Goal: Check status: Check status

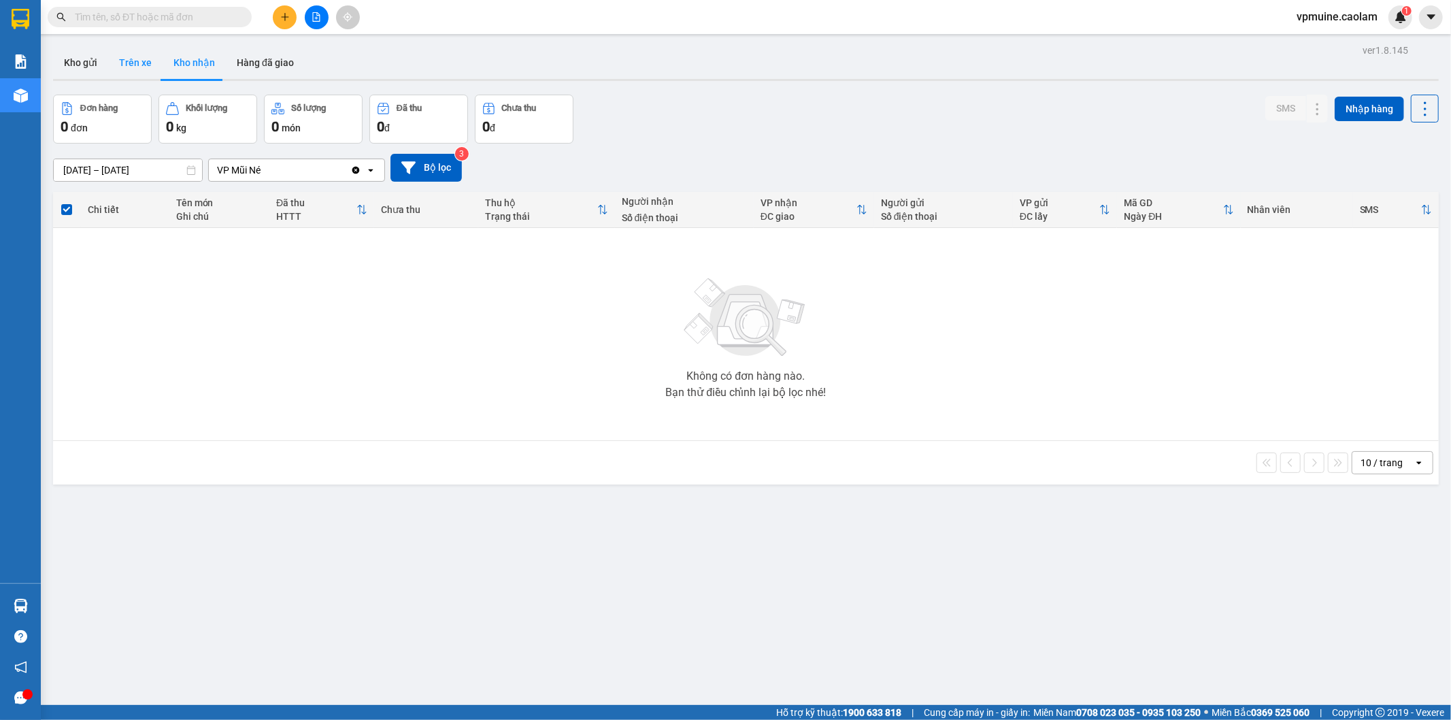
click at [147, 71] on button "Trên xe" at bounding box center [135, 62] width 54 height 33
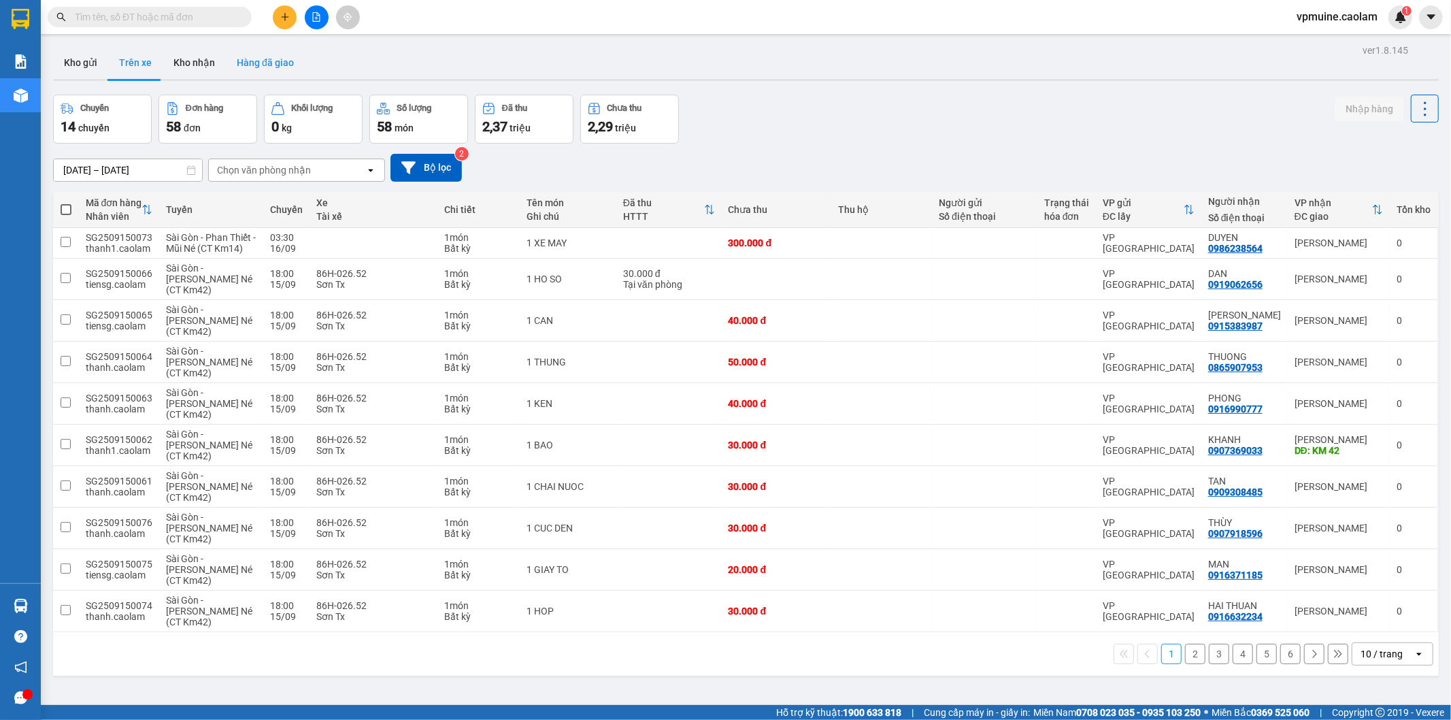
click at [236, 75] on button "Hàng đã giao" at bounding box center [265, 62] width 79 height 33
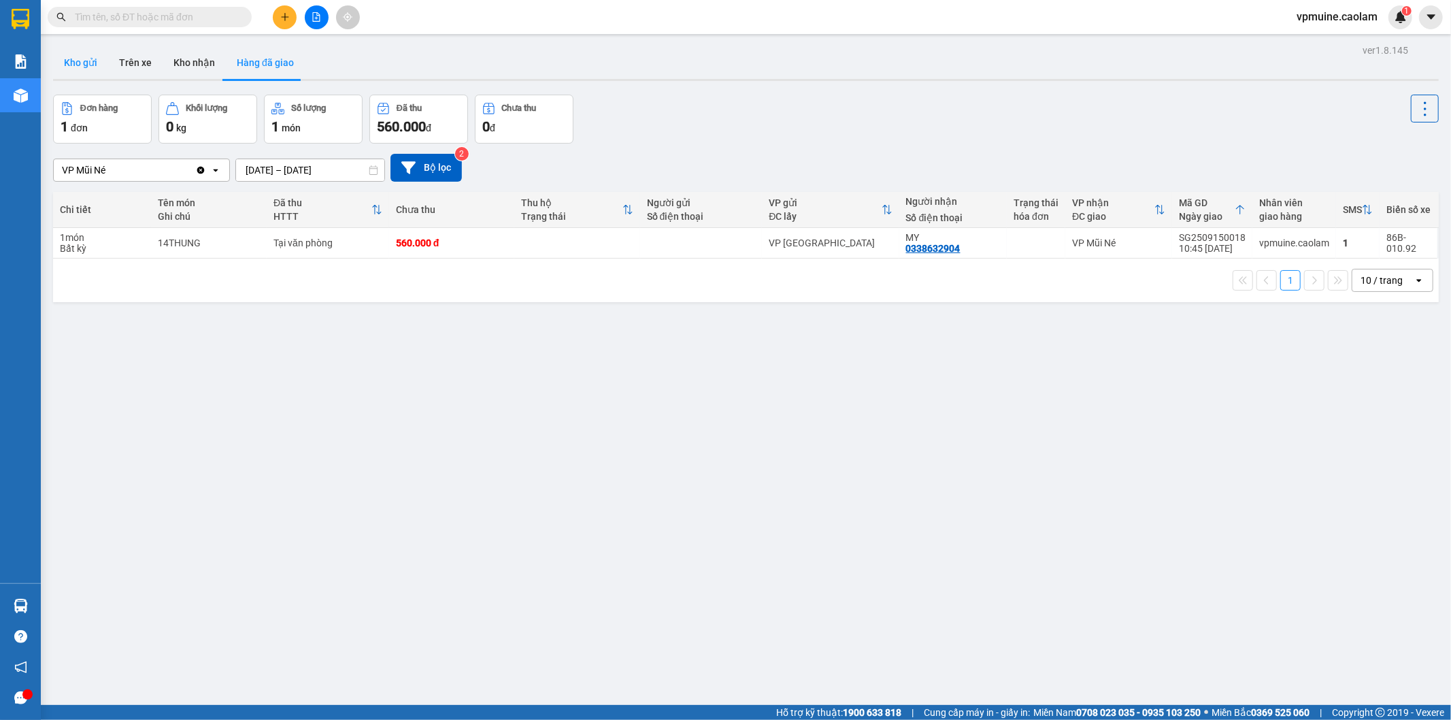
click at [83, 63] on button "Kho gửi" at bounding box center [80, 62] width 55 height 33
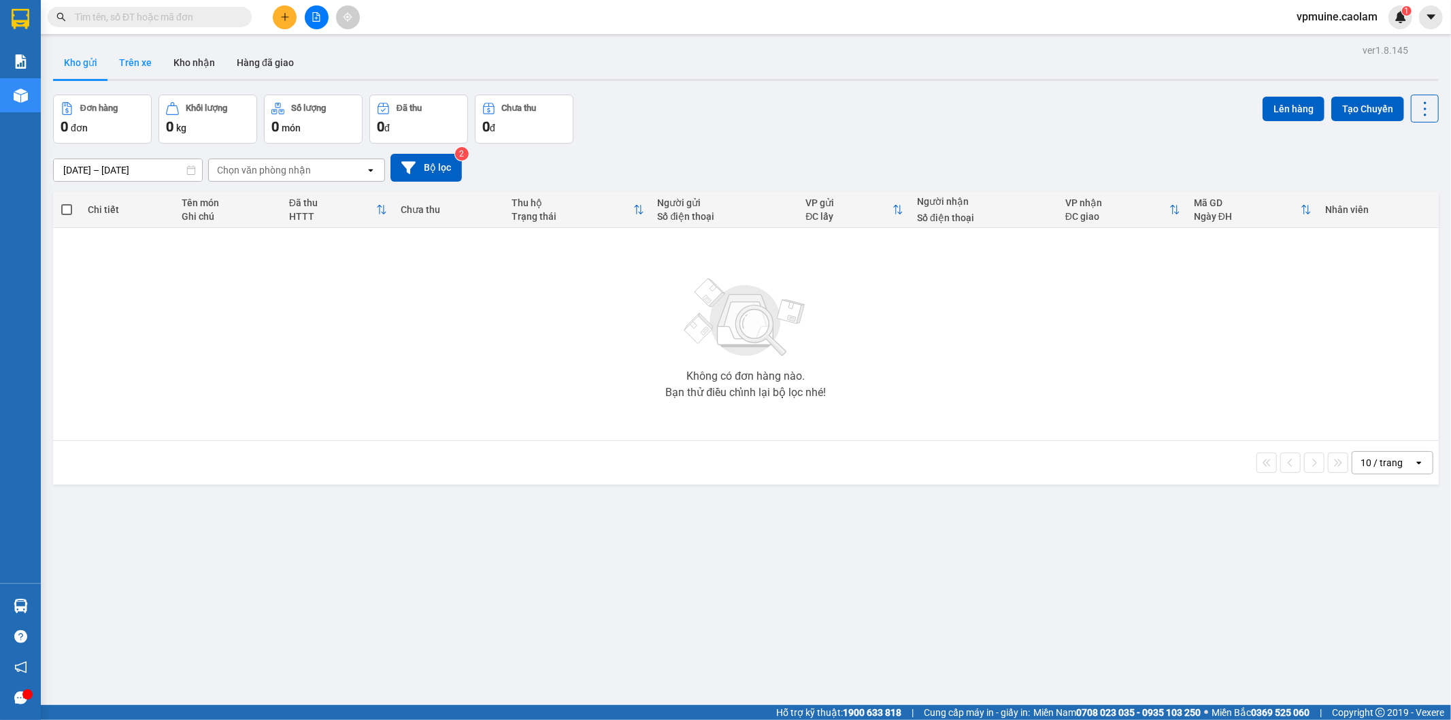
click at [152, 62] on button "Trên xe" at bounding box center [135, 62] width 54 height 33
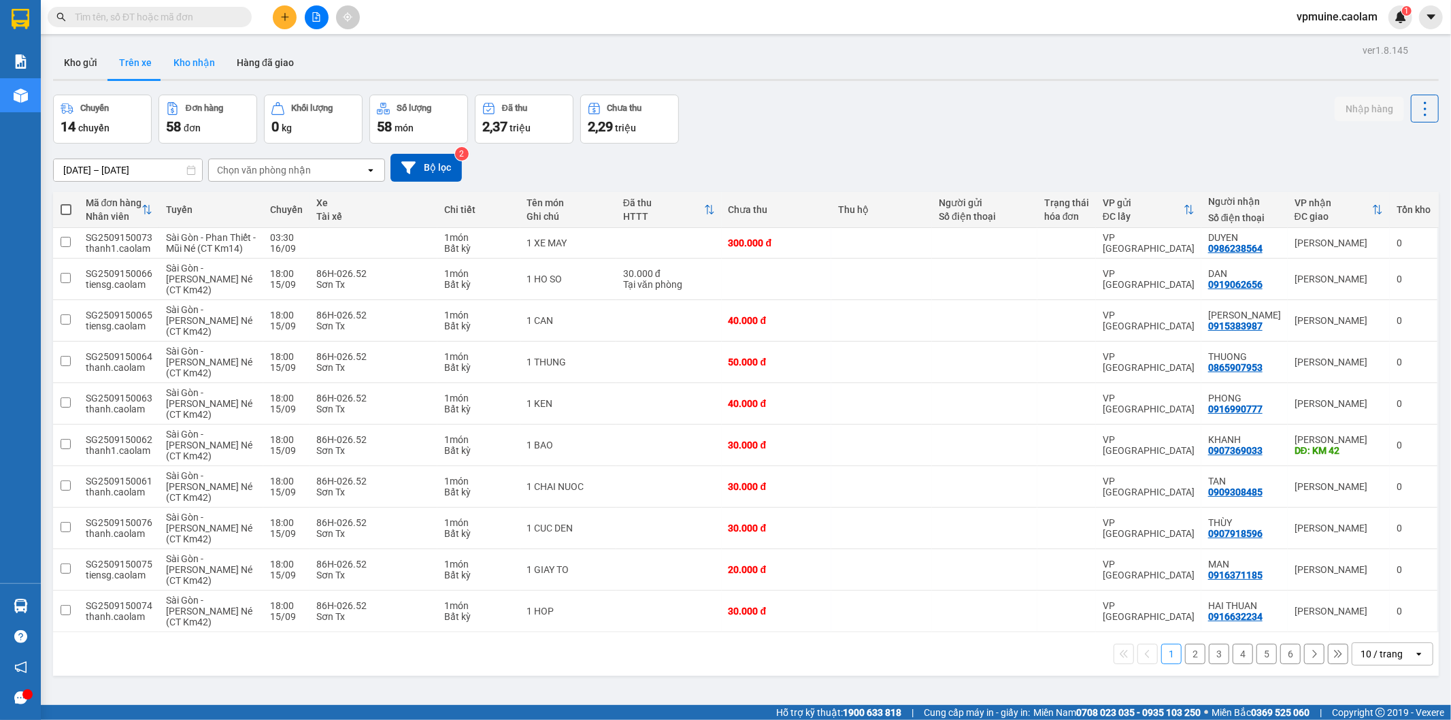
click at [178, 65] on button "Kho nhận" at bounding box center [194, 62] width 63 height 33
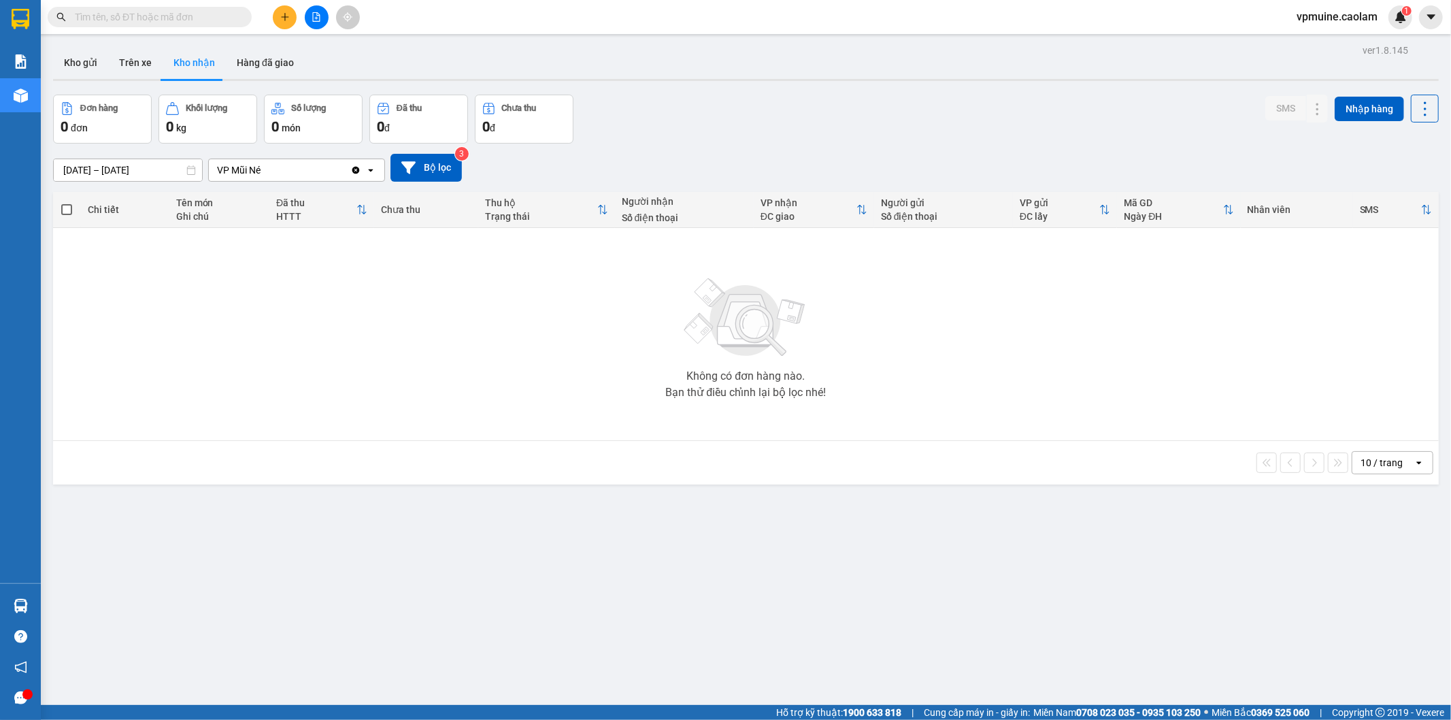
click at [87, 170] on input "[DATE] – [DATE]" at bounding box center [128, 170] width 148 height 22
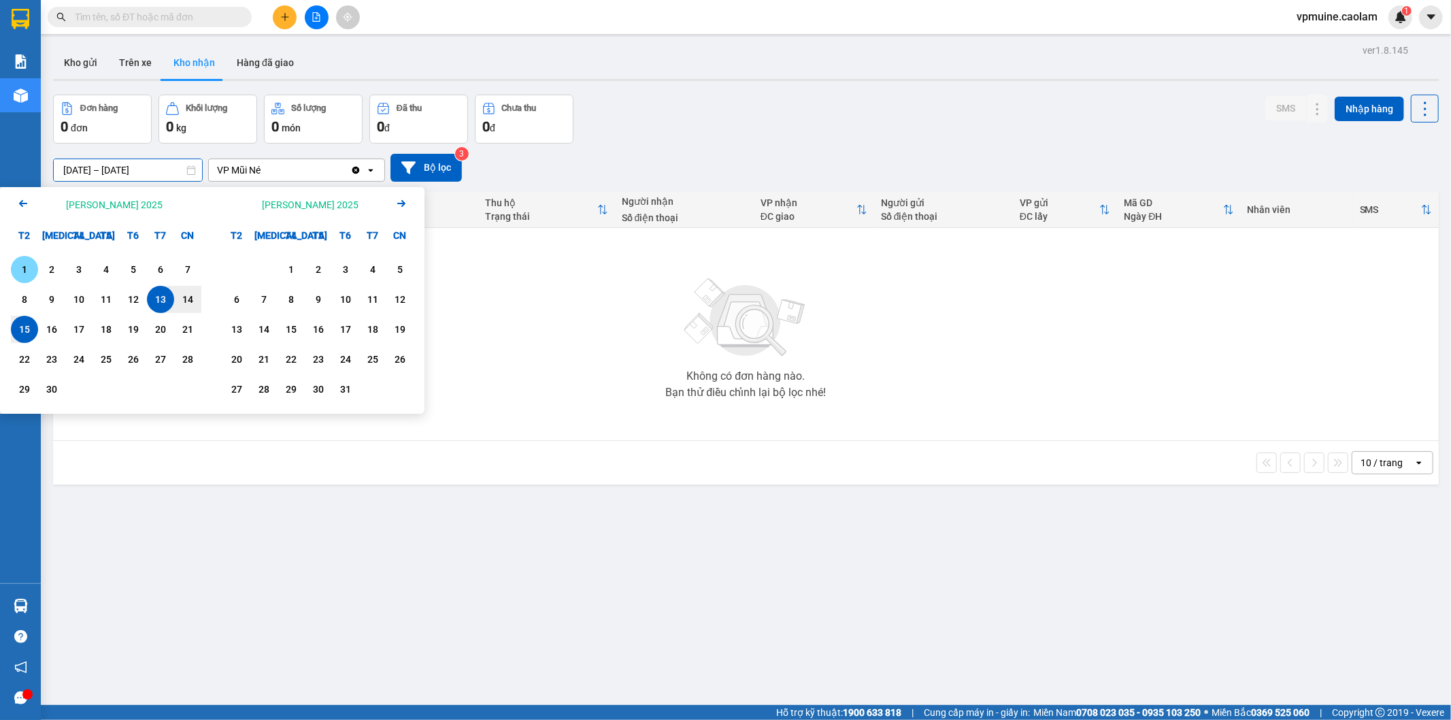
click at [24, 272] on div "1" at bounding box center [24, 269] width 19 height 16
click at [22, 207] on icon "Arrow Left" at bounding box center [23, 203] width 16 height 16
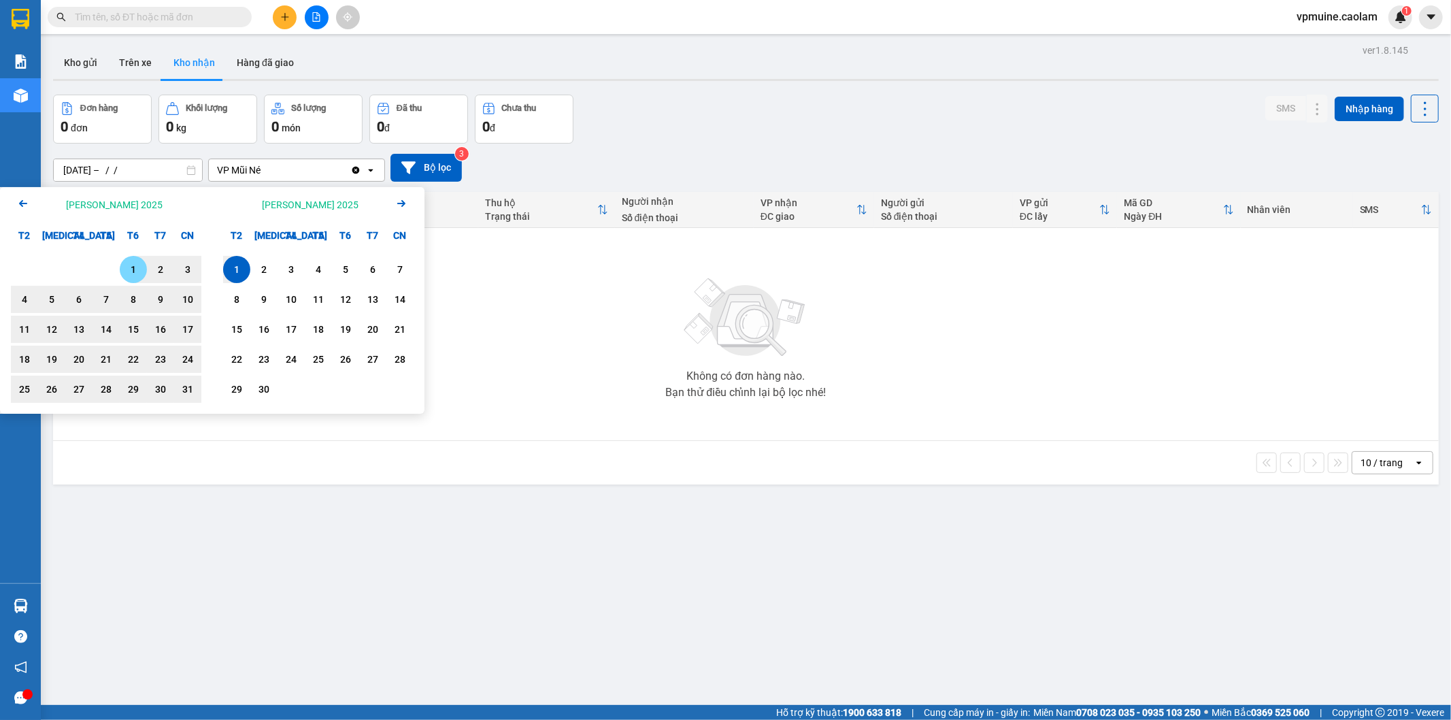
click at [126, 264] on div "1" at bounding box center [133, 269] width 19 height 16
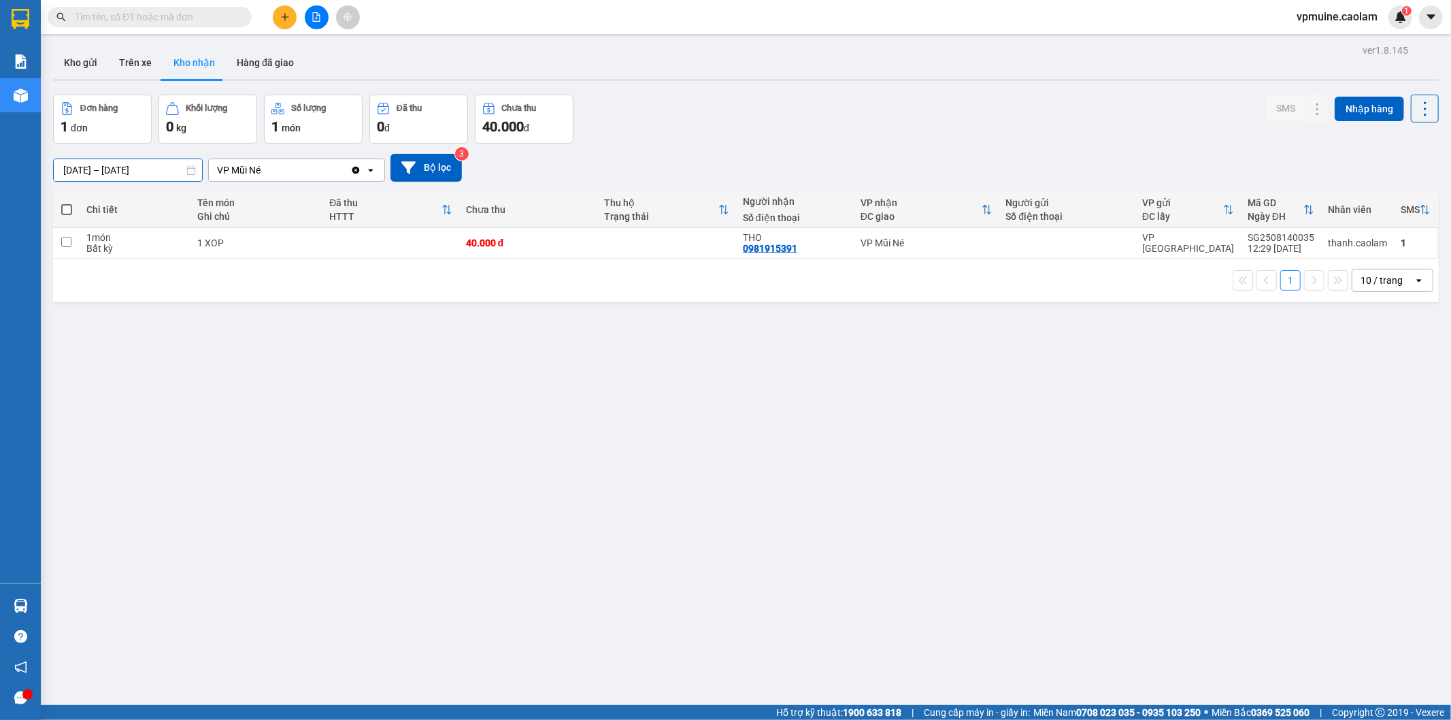
click at [138, 171] on input "[DATE] – [DATE]" at bounding box center [128, 170] width 148 height 22
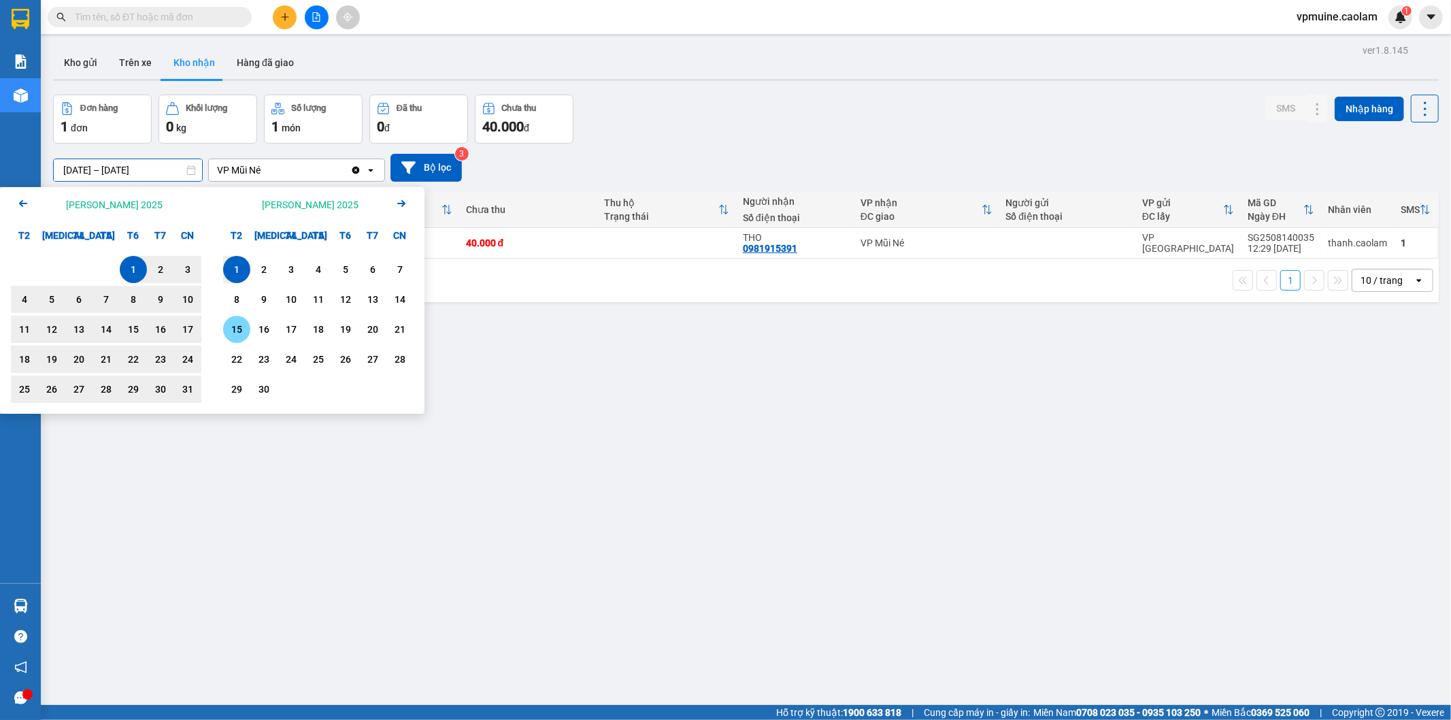
click at [235, 328] on div "15" at bounding box center [236, 329] width 19 height 16
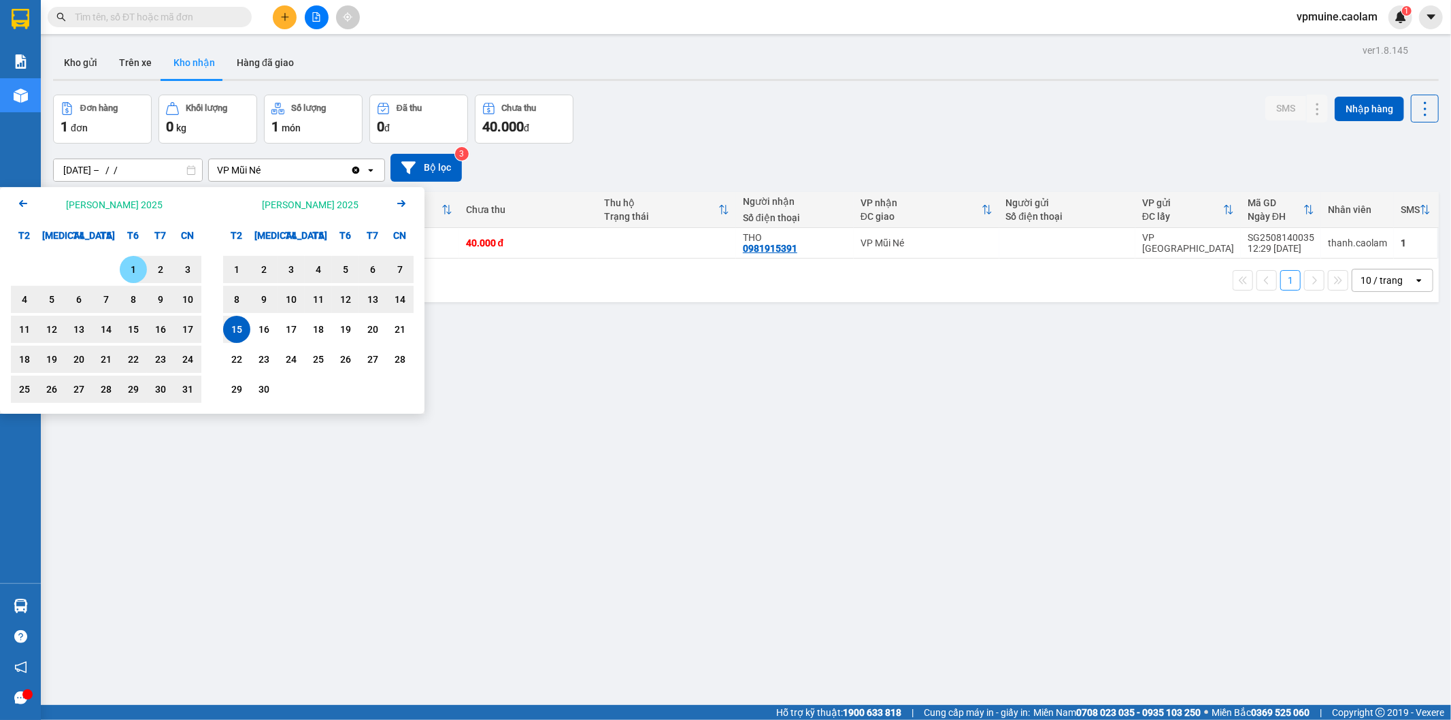
click at [131, 269] on div "1" at bounding box center [133, 269] width 19 height 16
type input "[DATE] – [DATE]"
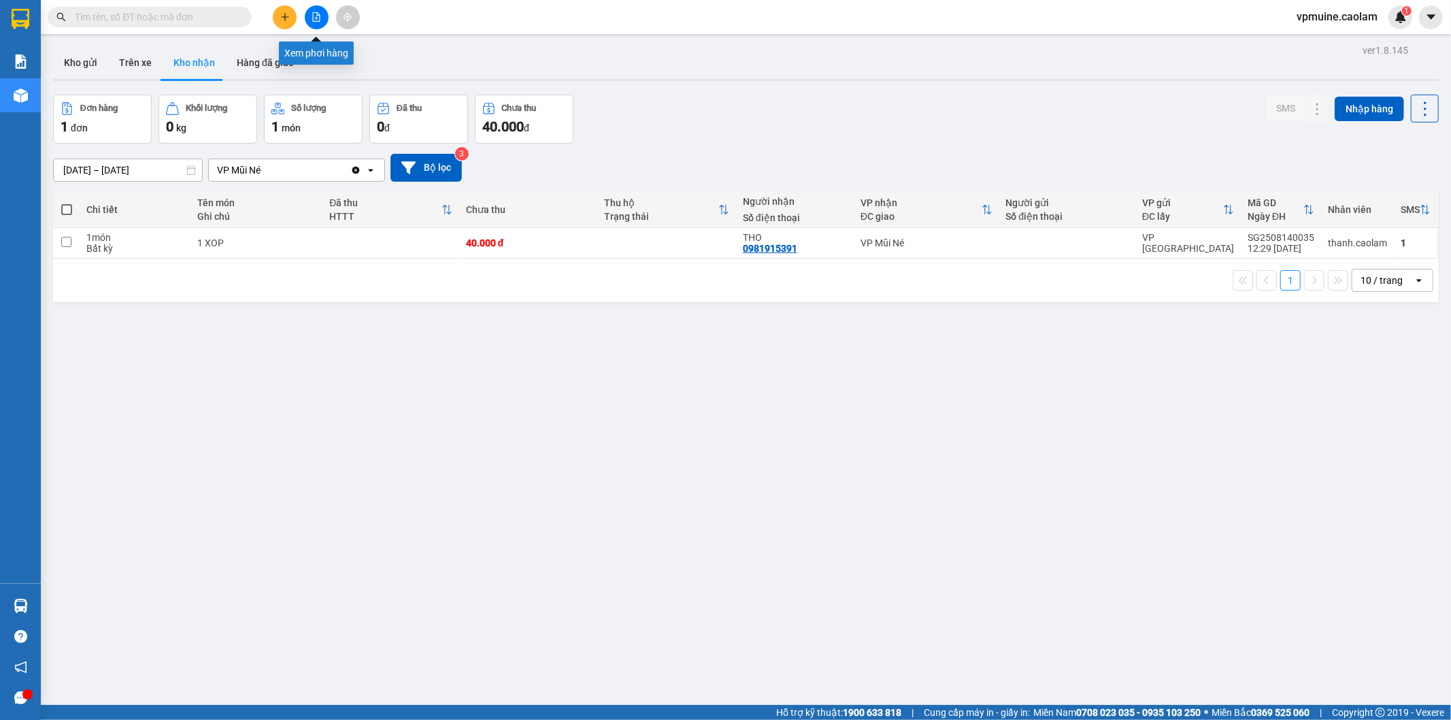
click at [321, 21] on button at bounding box center [317, 17] width 24 height 24
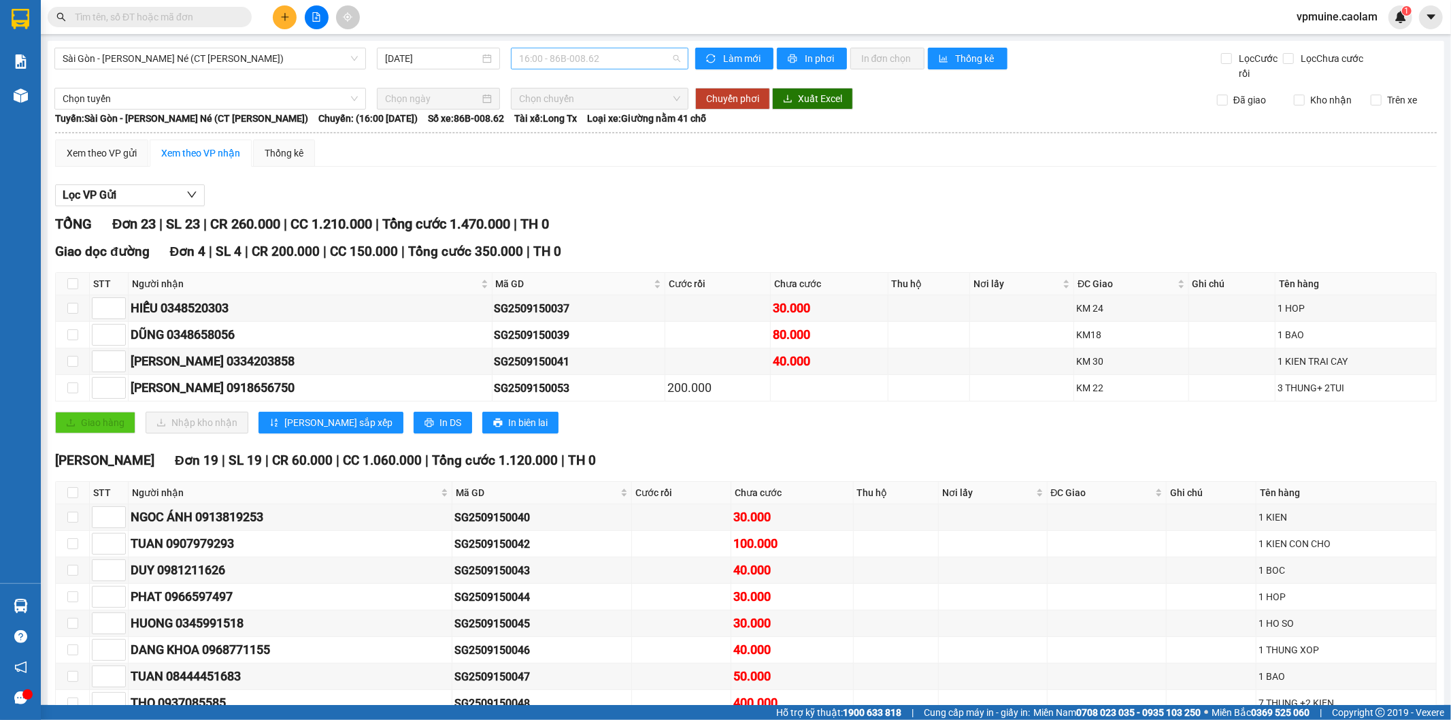
click at [610, 62] on span "16:00 - 86B-008.62" at bounding box center [599, 58] width 161 height 20
click at [272, 60] on span "Sài Gòn - [PERSON_NAME] Né (CT [PERSON_NAME])" at bounding box center [210, 58] width 295 height 20
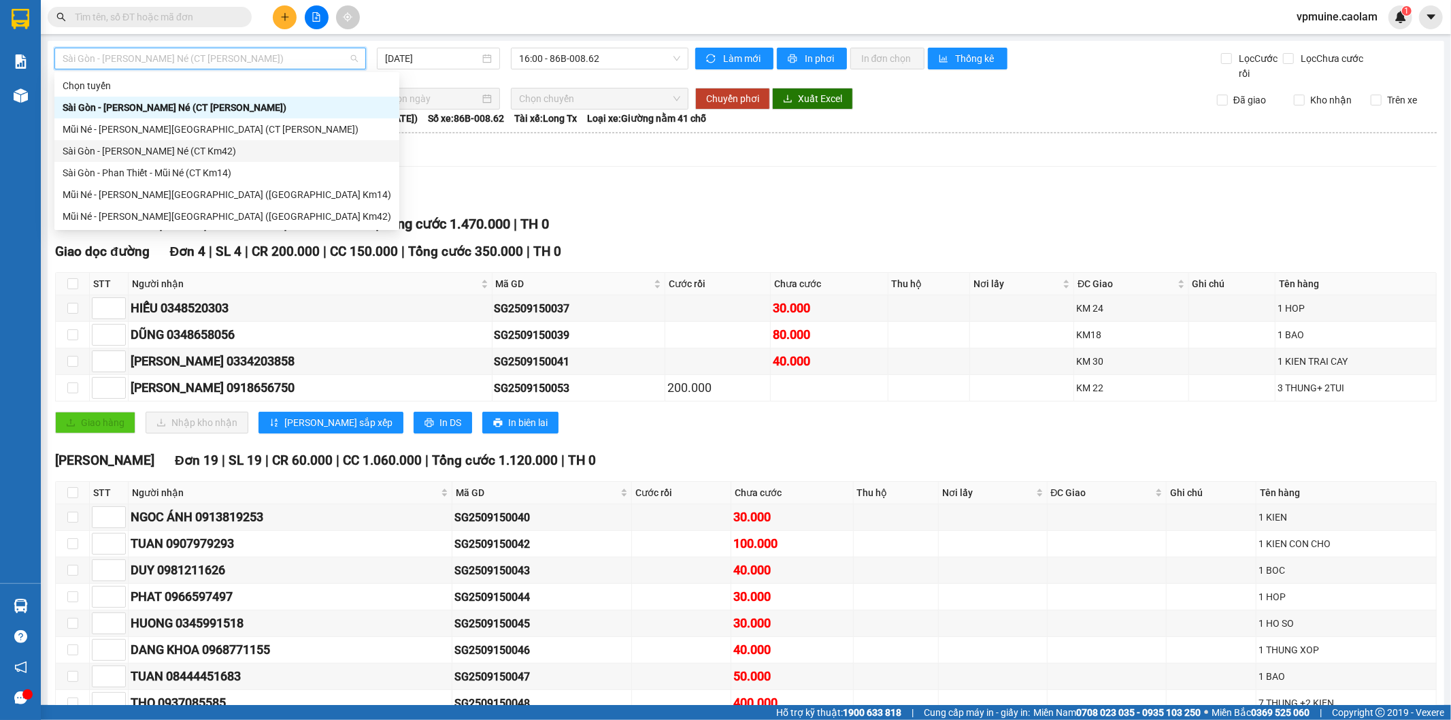
click at [257, 146] on div "Sài Gòn - [PERSON_NAME] Né (CT Km42)" at bounding box center [227, 151] width 329 height 15
type input "[DATE]"
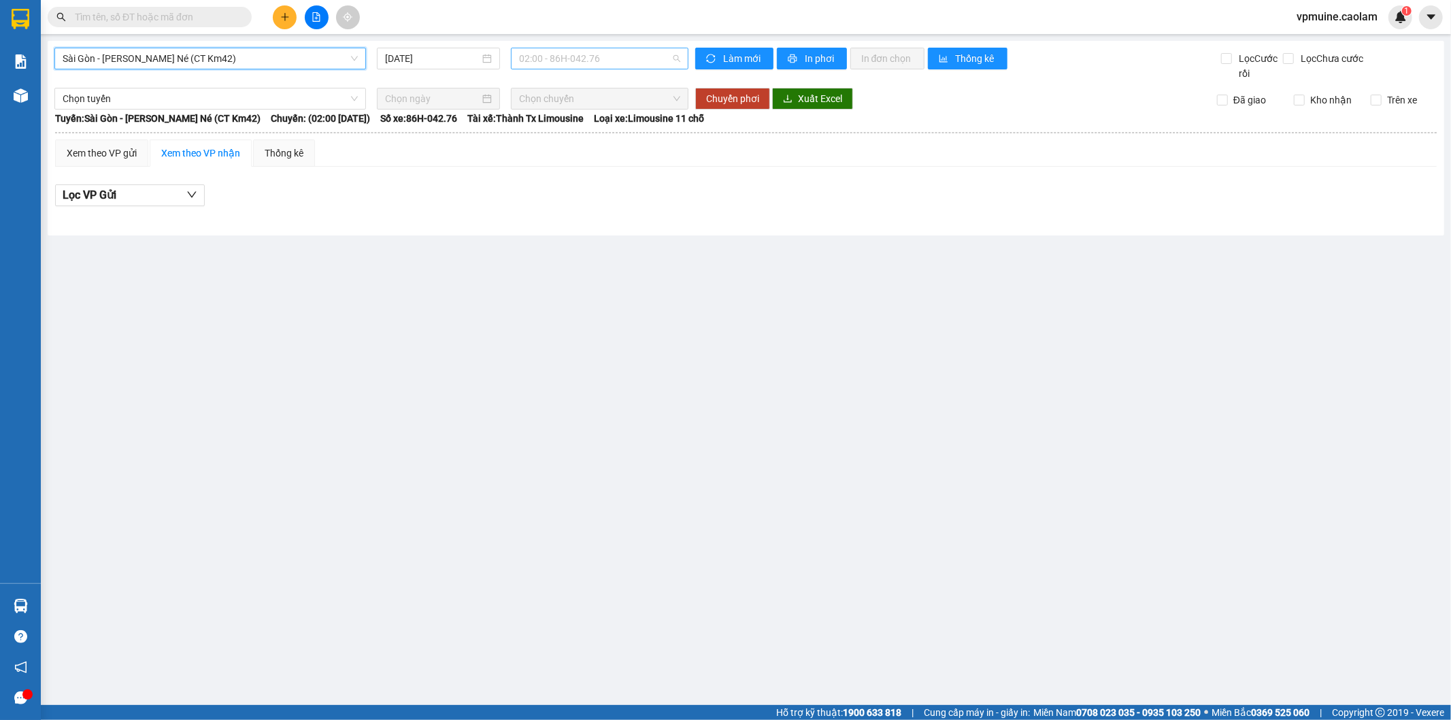
click at [562, 63] on span "02:00 - 86H-042.76" at bounding box center [599, 58] width 161 height 20
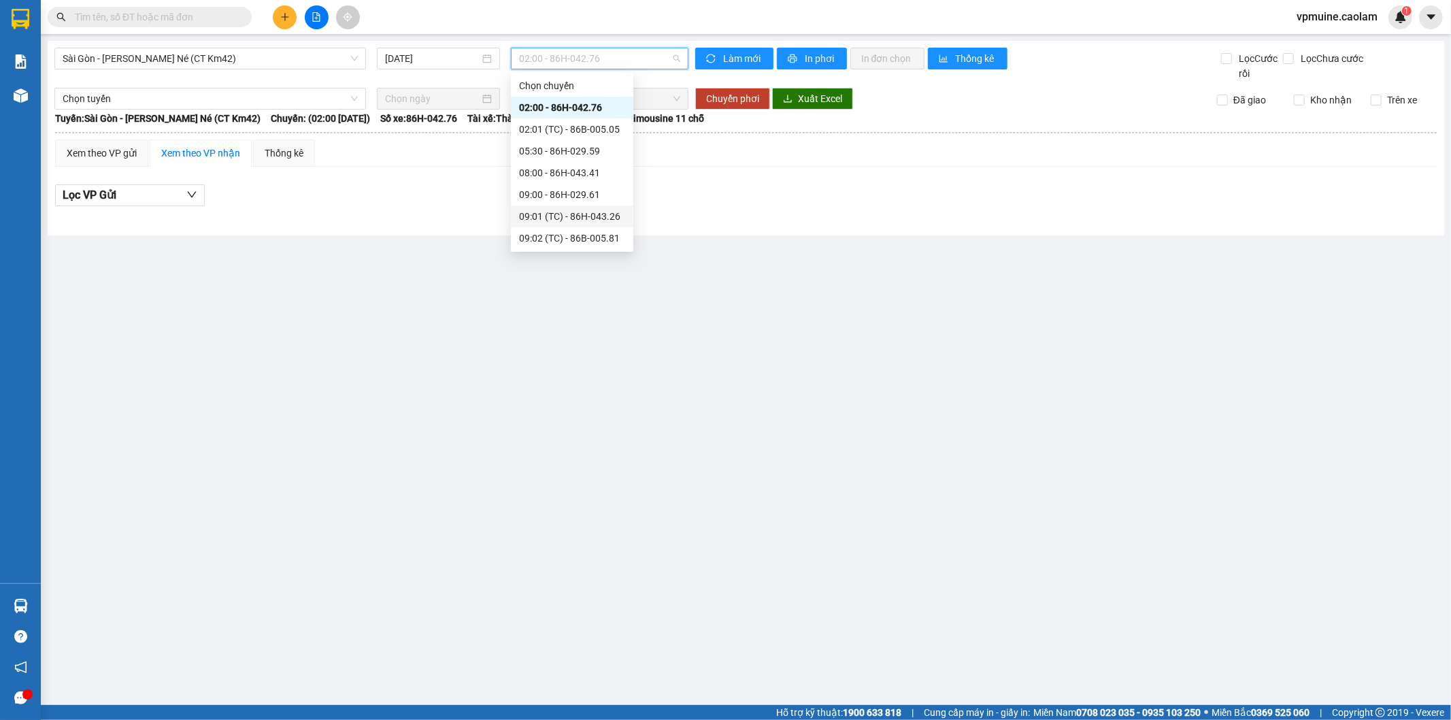
scroll to position [226, 0]
click at [588, 99] on div "12:00 - 86B-010.92" at bounding box center [572, 98] width 106 height 15
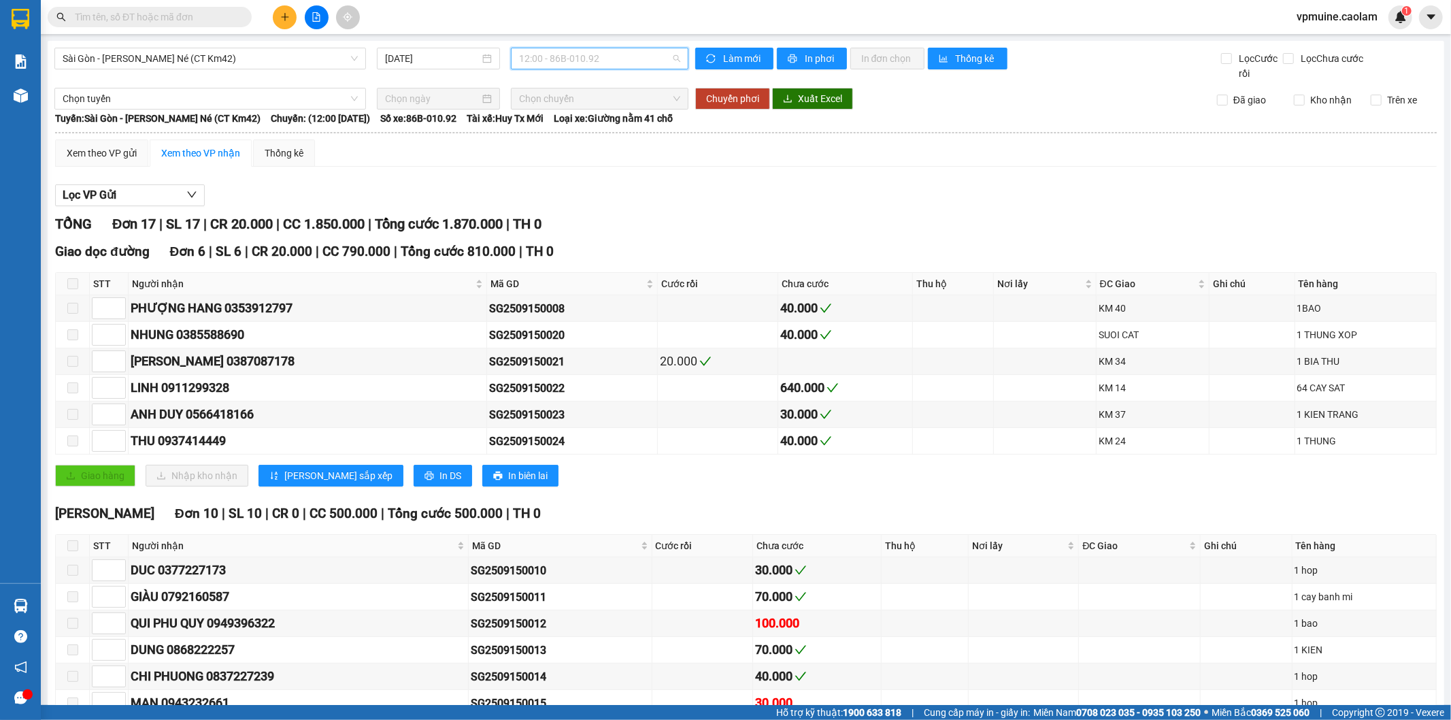
click at [566, 48] on span "12:00 - 86B-010.92" at bounding box center [599, 58] width 161 height 20
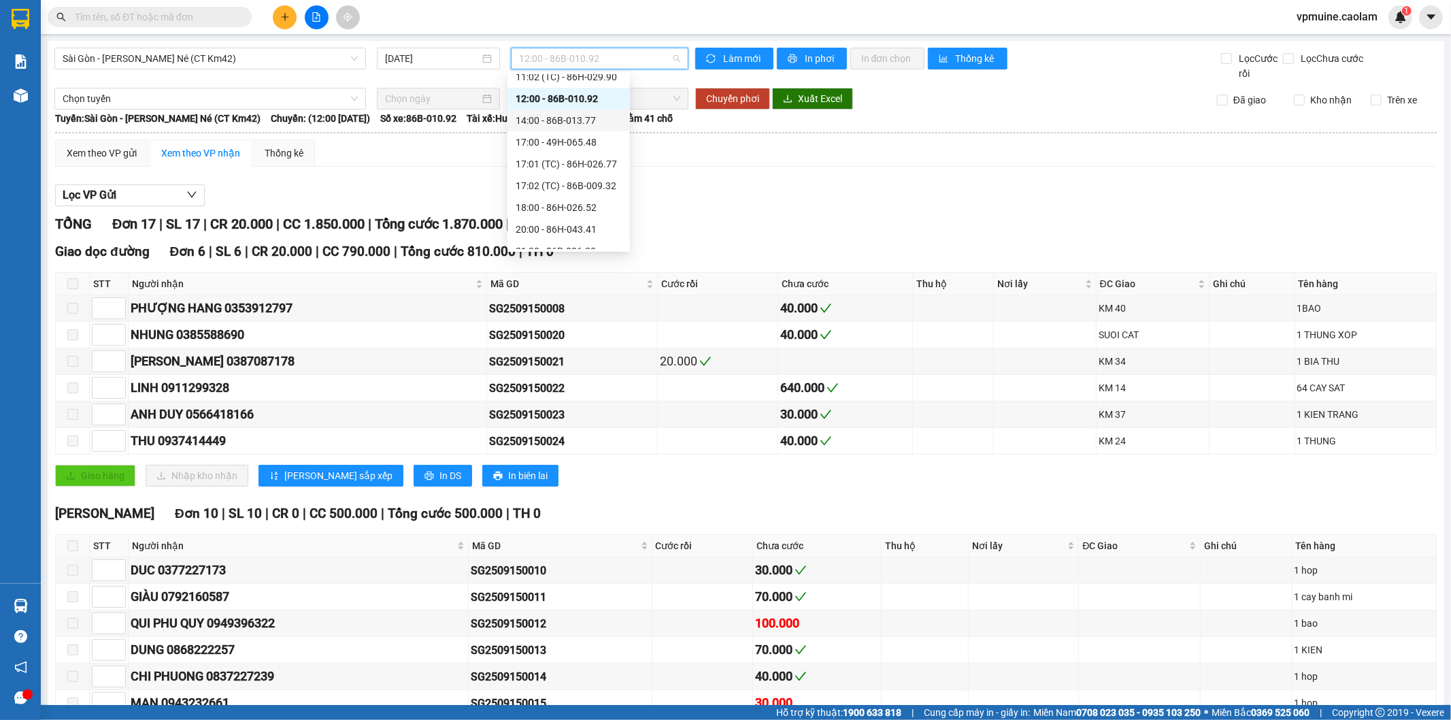
click at [569, 124] on div "14:00 - 86B-013.77" at bounding box center [569, 120] width 106 height 15
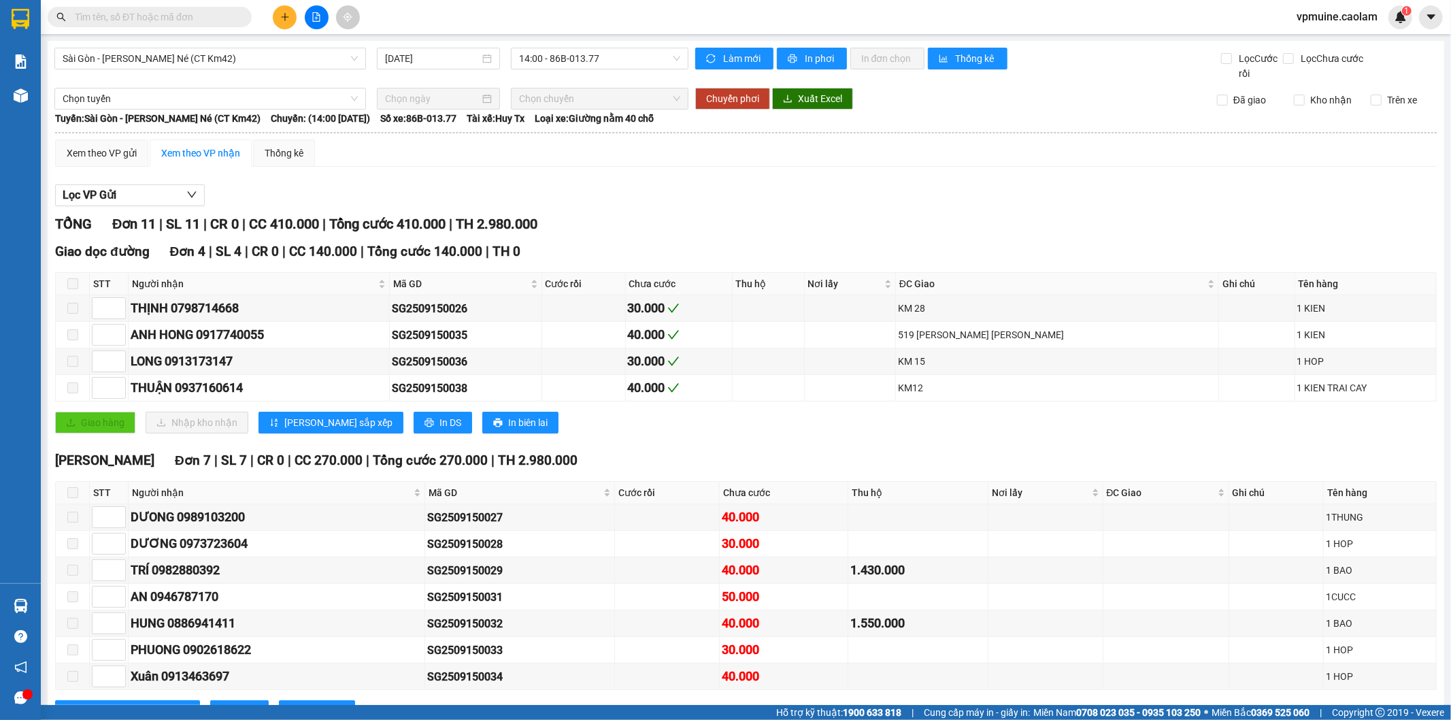
click at [565, 45] on div "[GEOGRAPHIC_DATA] - [PERSON_NAME] Né ([GEOGRAPHIC_DATA] Km42) [DATE] 14:00 - 86…" at bounding box center [746, 397] width 1396 height 712
click at [565, 56] on span "14:00 - 86B-013.77" at bounding box center [599, 58] width 161 height 20
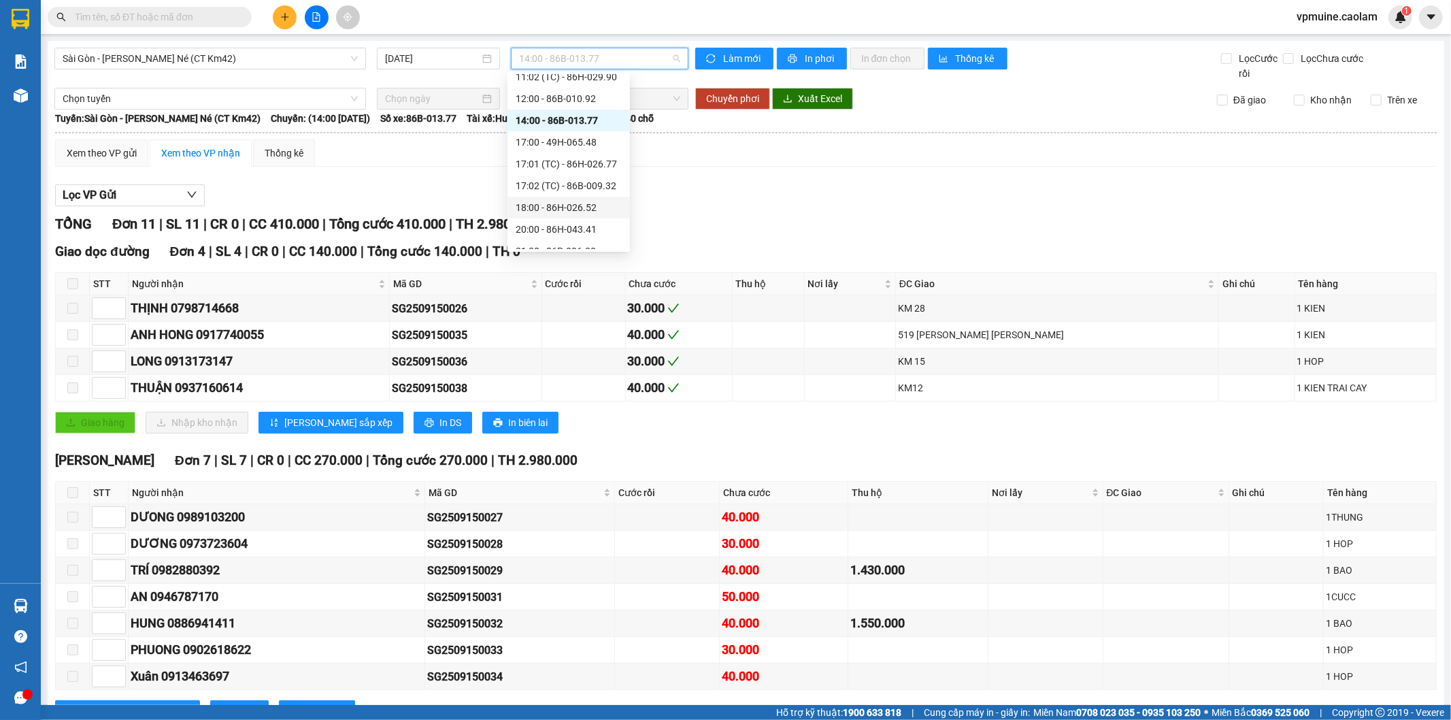
click at [567, 202] on div "18:00 - 86H-026.52" at bounding box center [569, 207] width 106 height 15
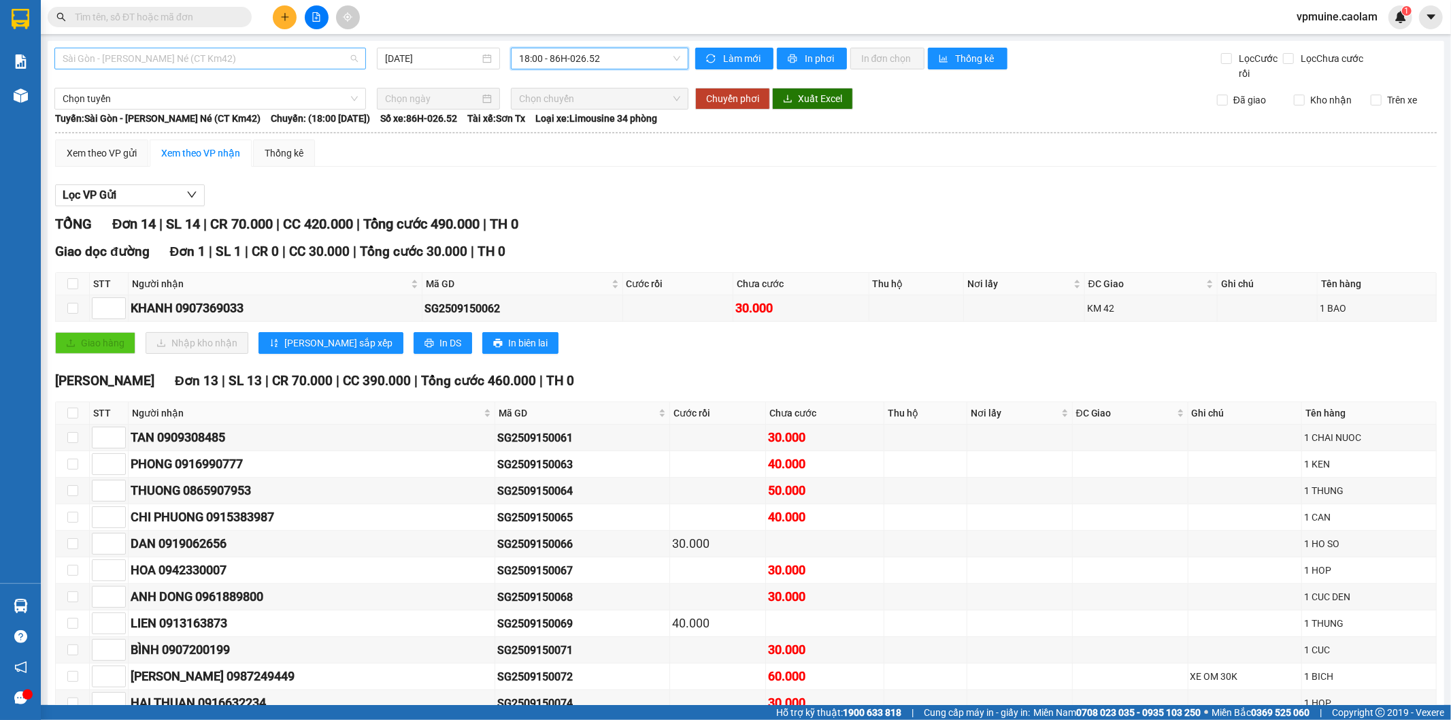
click at [191, 52] on span "Sài Gòn - [PERSON_NAME] Né (CT Km42)" at bounding box center [210, 58] width 295 height 20
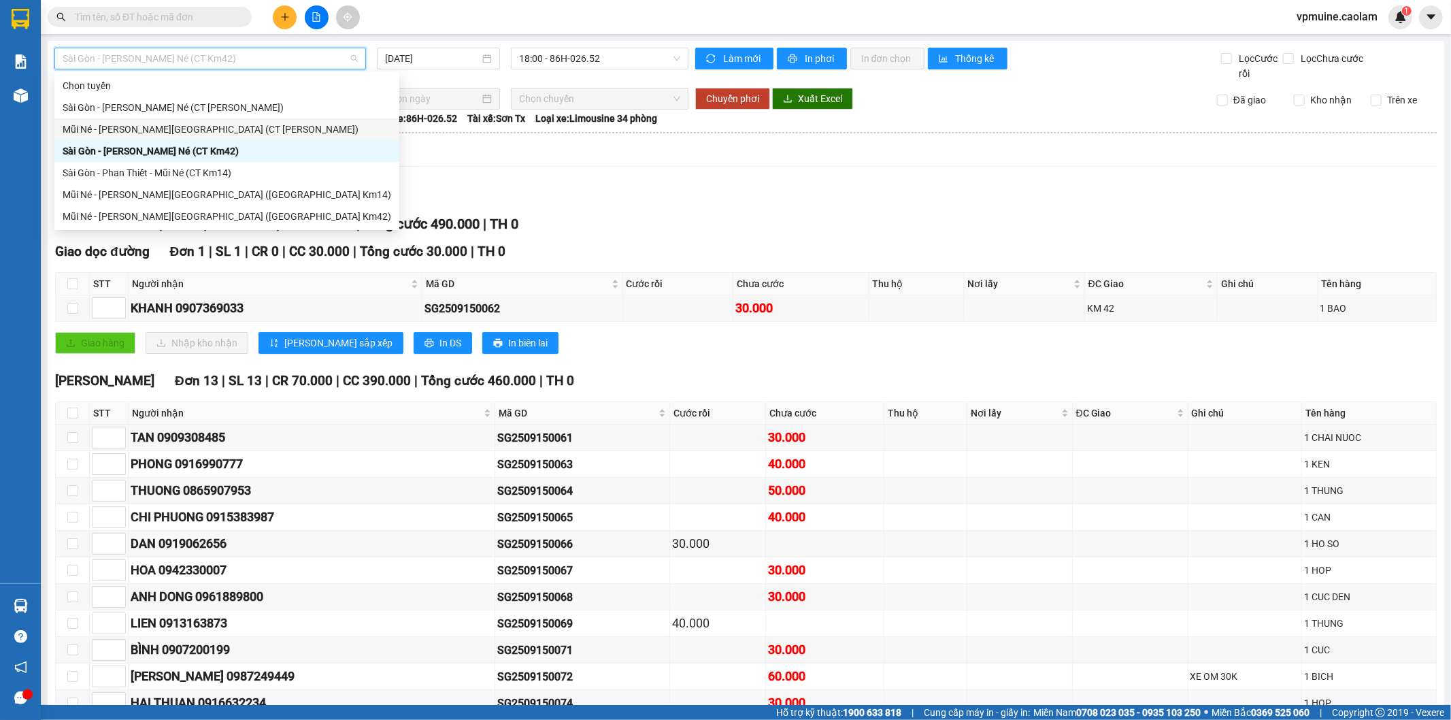
click at [212, 126] on div "Mũi Né - [PERSON_NAME][GEOGRAPHIC_DATA] (CT [PERSON_NAME])" at bounding box center [227, 129] width 329 height 15
type input "[DATE]"
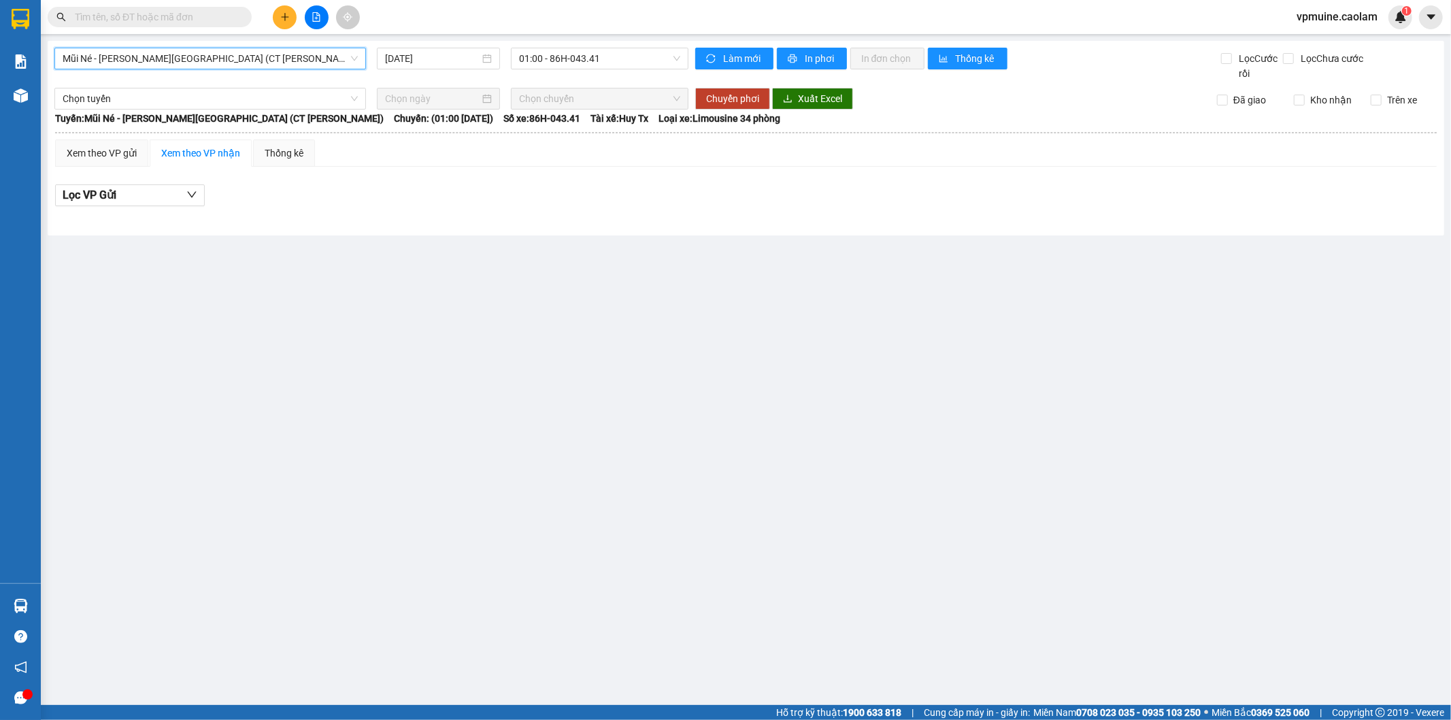
click at [221, 65] on span "Mũi Né - [PERSON_NAME][GEOGRAPHIC_DATA] (CT [PERSON_NAME])" at bounding box center [210, 58] width 295 height 20
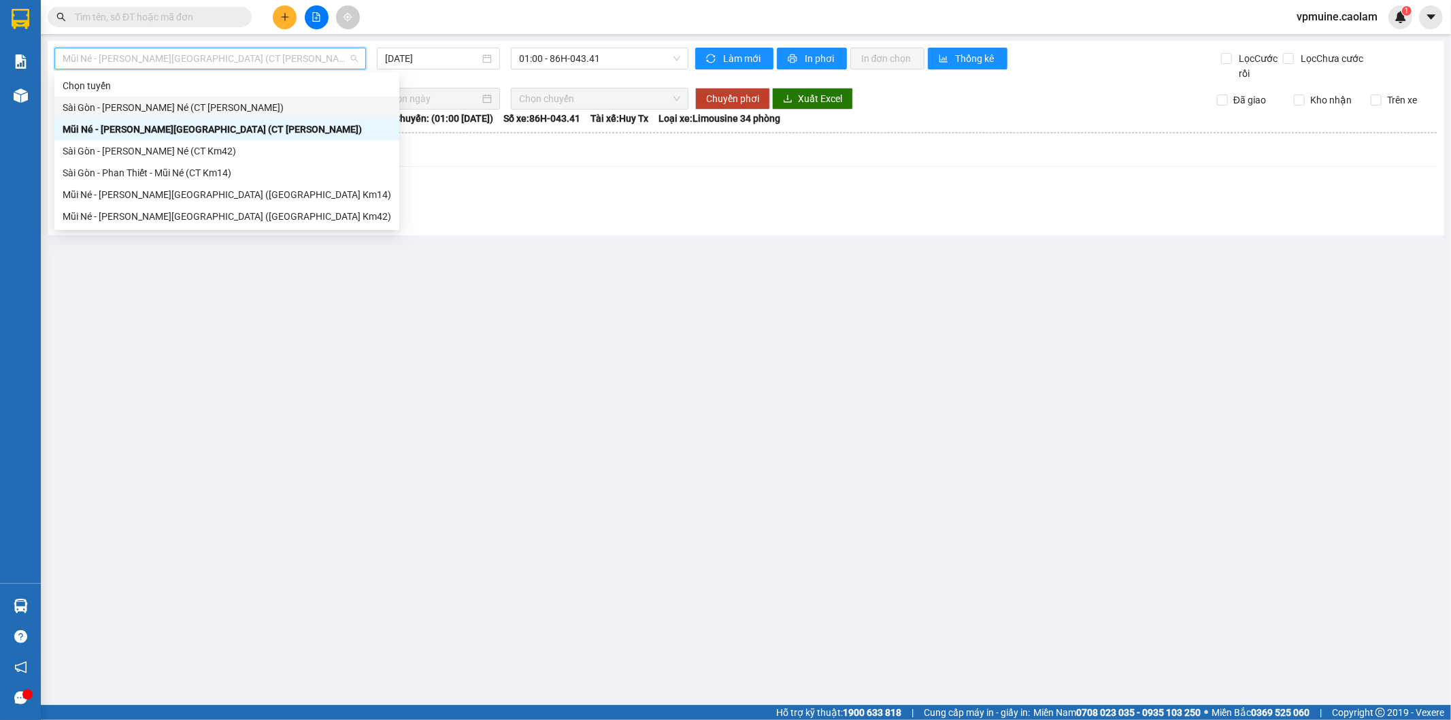
click at [186, 110] on div "Sài Gòn - [PERSON_NAME] Né (CT [PERSON_NAME])" at bounding box center [227, 107] width 329 height 15
type input "[DATE]"
